Goal: Task Accomplishment & Management: Complete application form

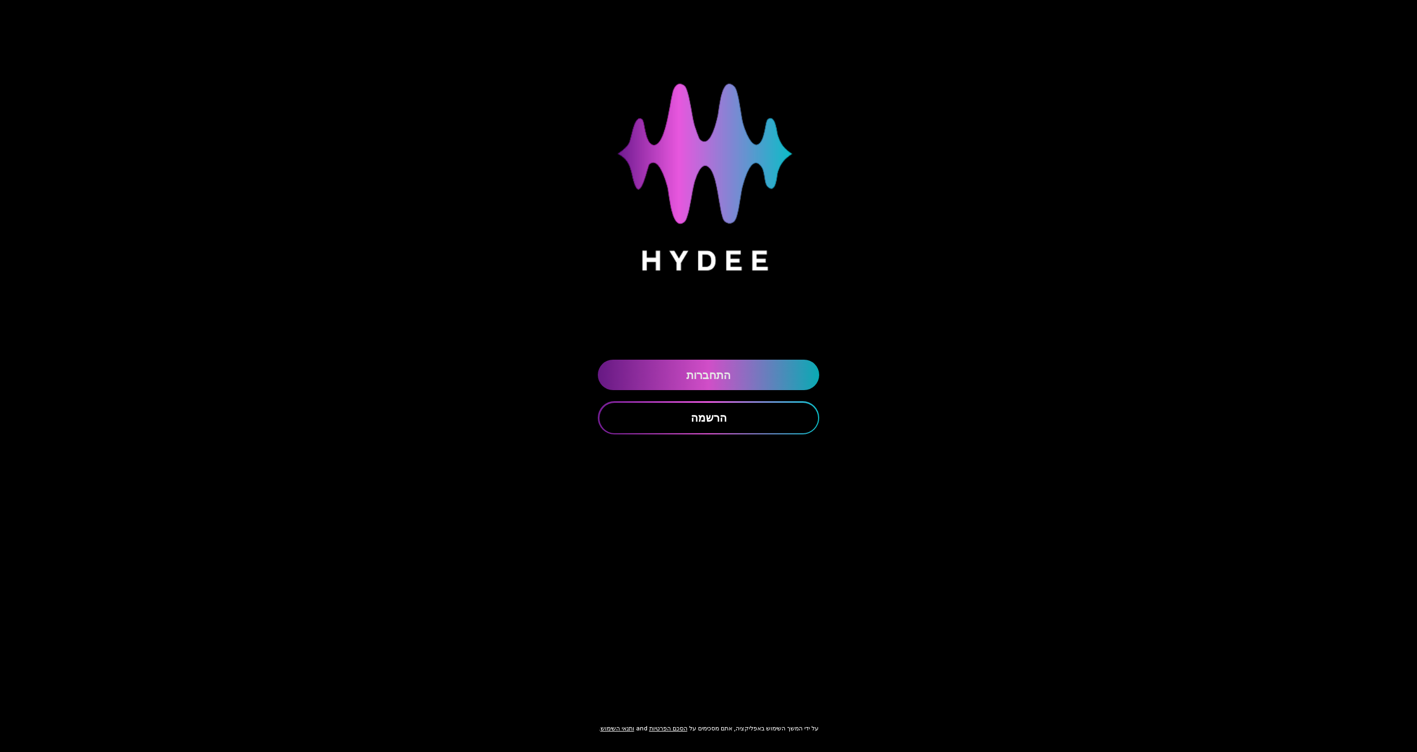
click at [674, 386] on link "התחברות" at bounding box center [708, 375] width 221 height 30
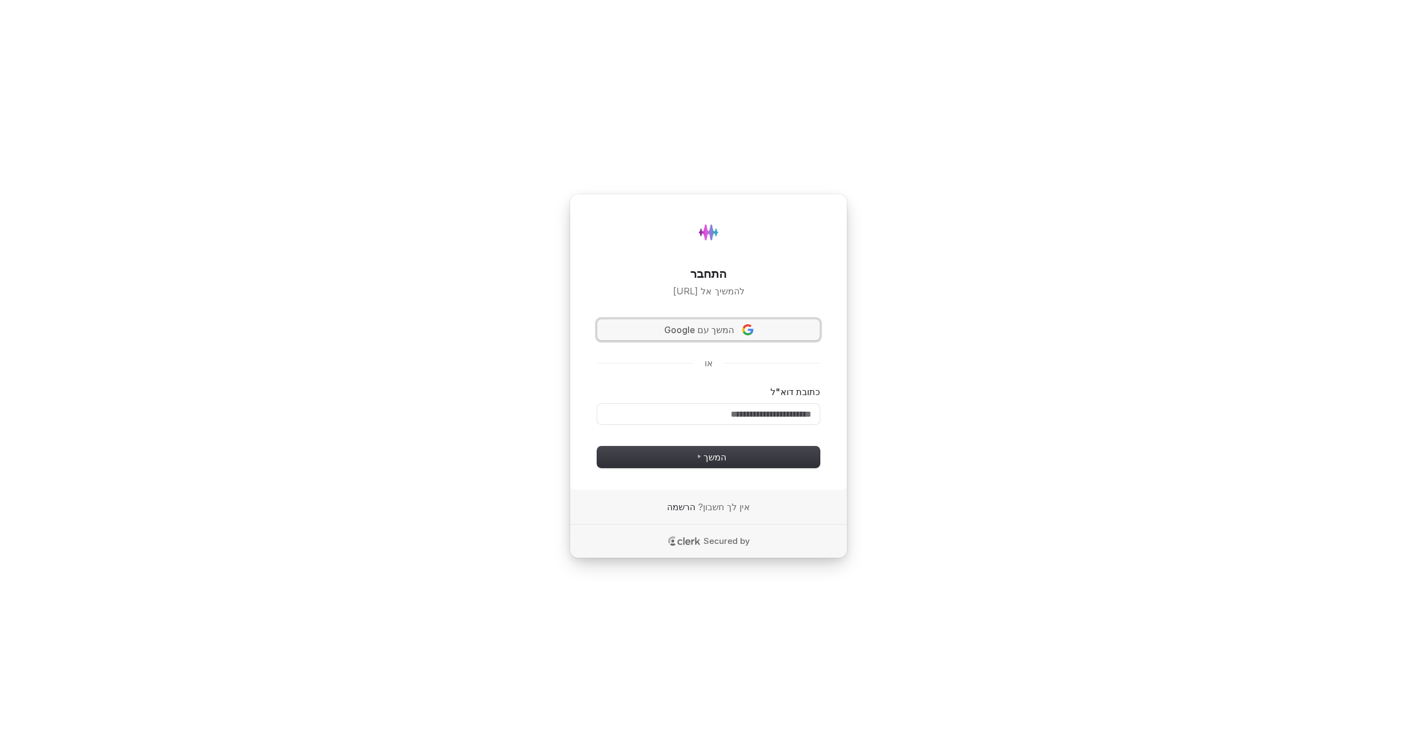
click at [697, 330] on span "המשך עם Google" at bounding box center [699, 330] width 70 height 13
click at [673, 333] on span "המשך עם Google" at bounding box center [699, 330] width 70 height 13
click at [710, 416] on input "כתובת דוא"ל" at bounding box center [708, 414] width 223 height 21
click at [736, 462] on button "המשך" at bounding box center [708, 457] width 223 height 21
type input "**********"
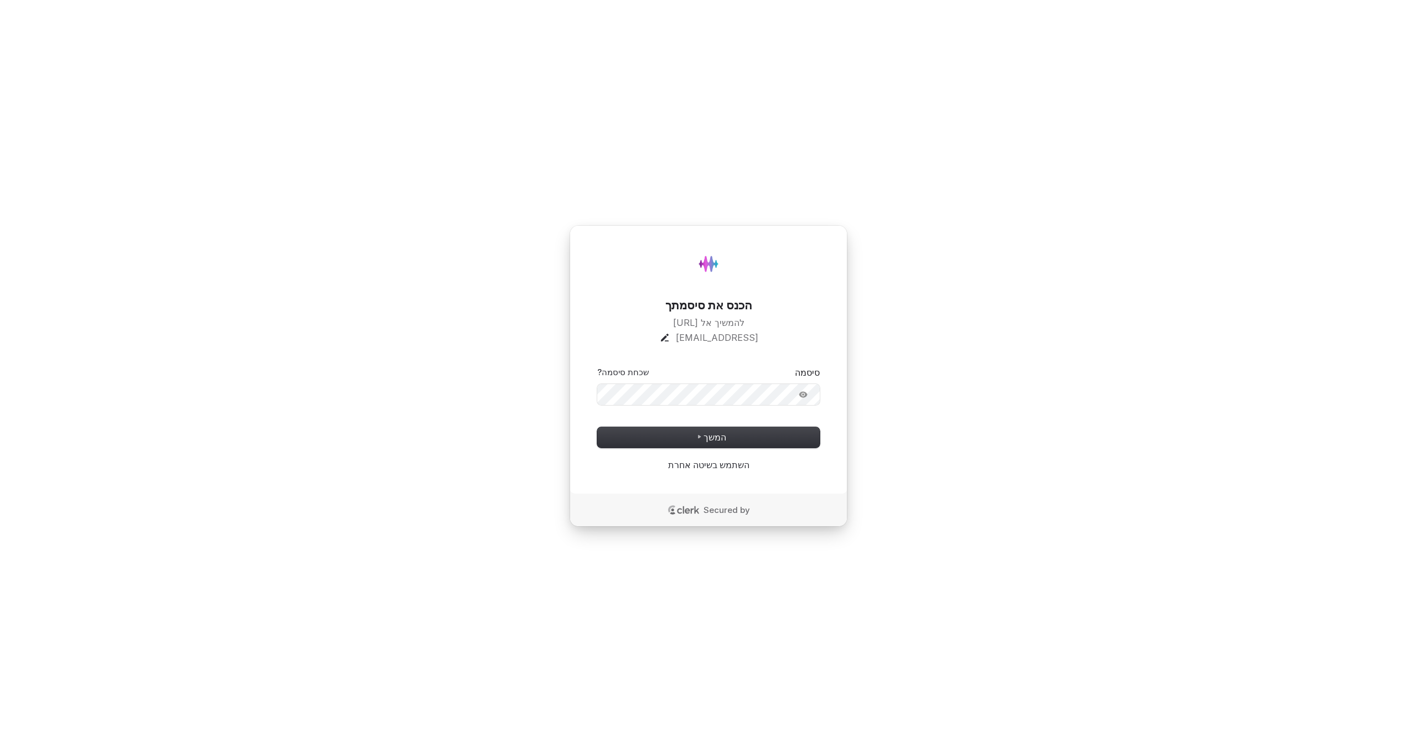
click at [820, 366] on button "submit" at bounding box center [820, 366] width 0 height 0
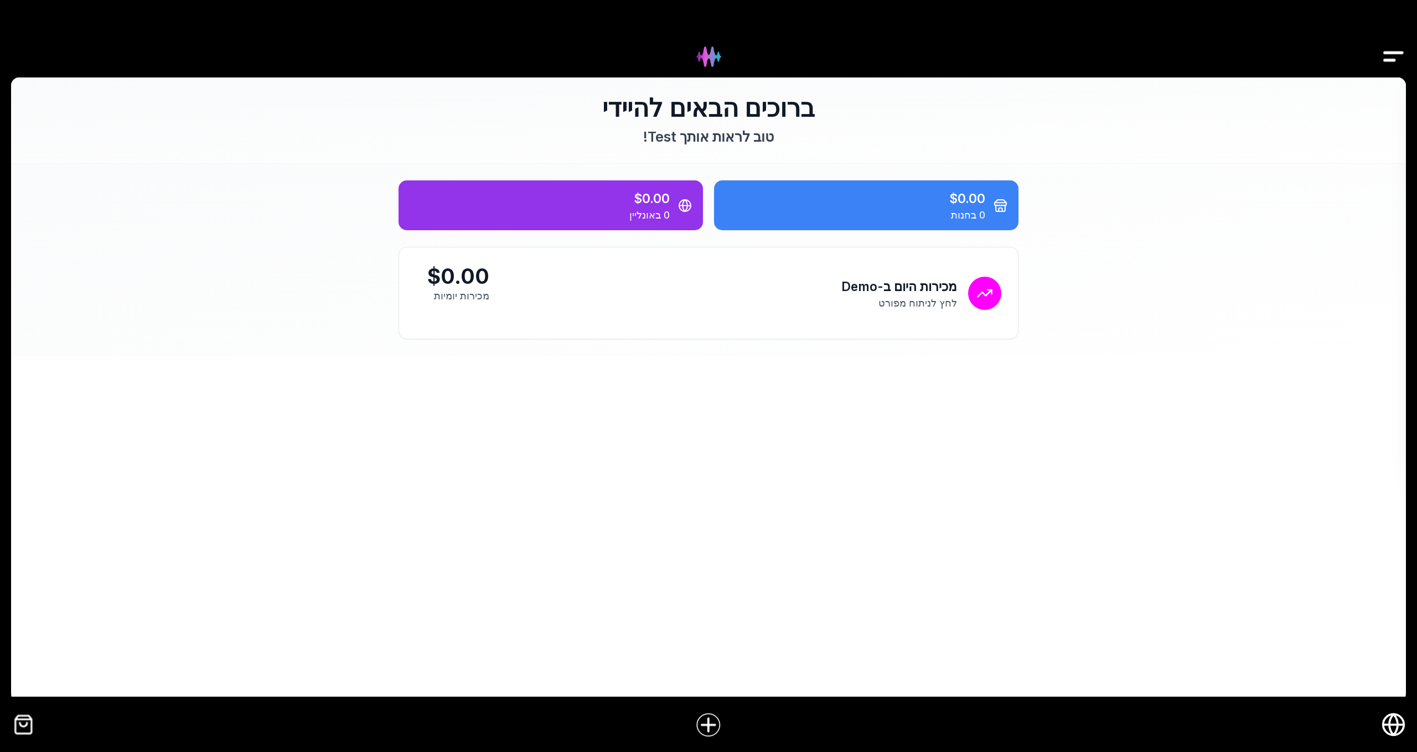
click at [1379, 721] on div at bounding box center [708, 725] width 1345 height 43
click at [1385, 723] on icon "חנות אונליין" at bounding box center [1393, 724] width 25 height 25
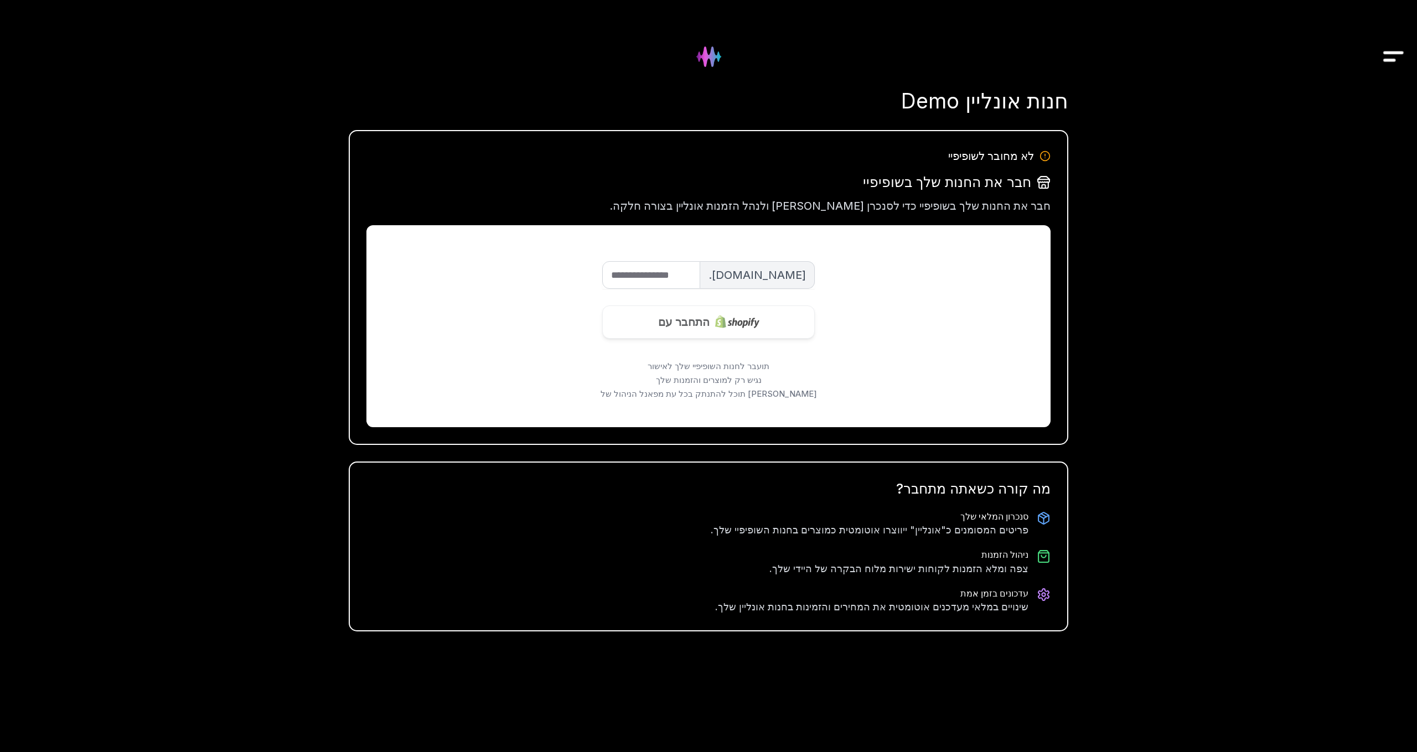
click at [644, 276] on input "שם החנות" at bounding box center [651, 275] width 98 height 28
click at [668, 278] on input "שם החנות" at bounding box center [651, 275] width 98 height 28
type input "**********"
click at [725, 312] on img at bounding box center [737, 322] width 44 height 44
